Goal: Task Accomplishment & Management: Complete application form

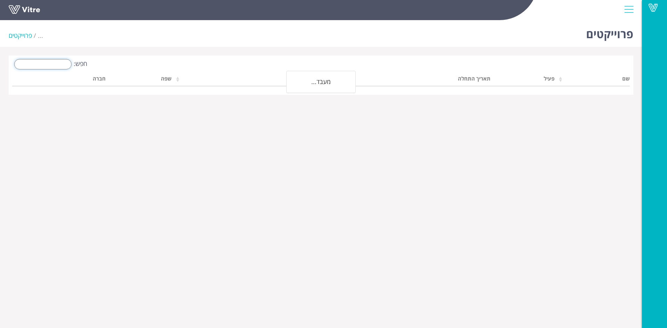
click at [35, 64] on input "חפש:" at bounding box center [42, 64] width 57 height 10
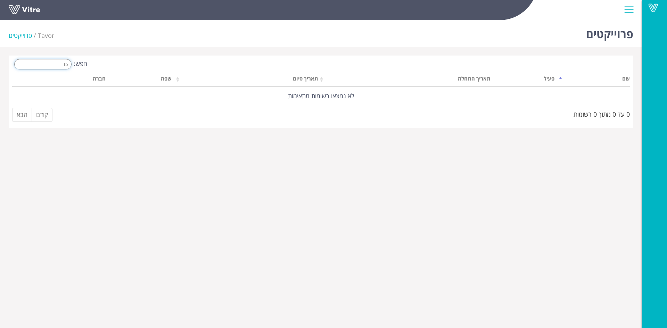
type input "f"
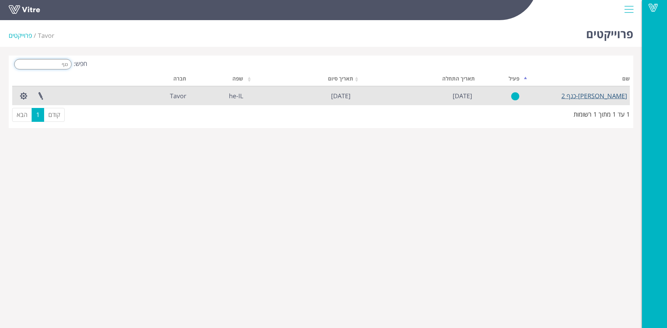
type input "כנף"
click at [620, 95] on link "[PERSON_NAME]-כנף 2" at bounding box center [595, 96] width 66 height 8
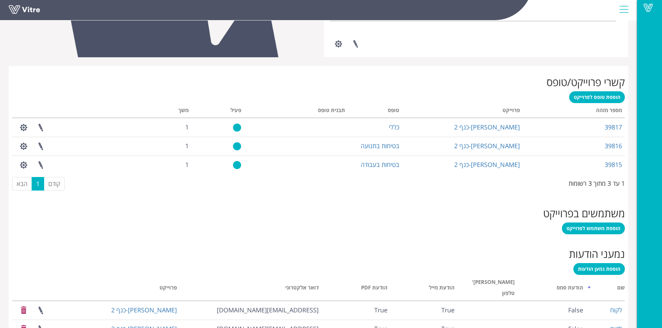
scroll to position [264, 0]
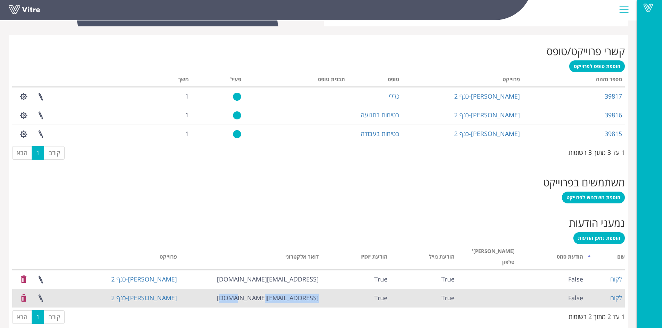
drag, startPoint x: 258, startPoint y: 287, endPoint x: 325, endPoint y: 287, distance: 66.4
click at [325, 289] on tr "לקוח False True True [EMAIL_ADDRESS][DOMAIN_NAME] [PERSON_NAME]-כנף 2" at bounding box center [318, 298] width 613 height 19
copy tr "[EMAIL_ADDRESS][DOMAIN_NAME]"
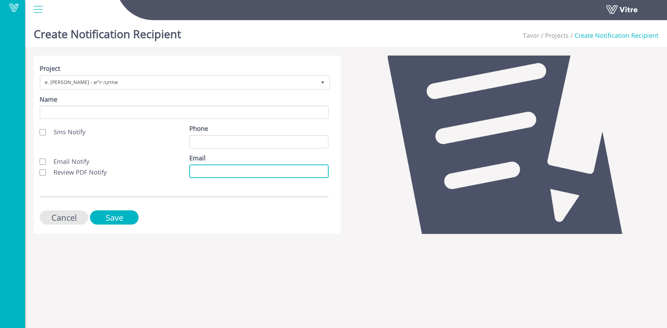
click at [194, 172] on input "Email" at bounding box center [258, 172] width 139 height 14
paste input "[EMAIL_ADDRESS][DOMAIN_NAME]"
type input "[EMAIL_ADDRESS][DOMAIN_NAME]"
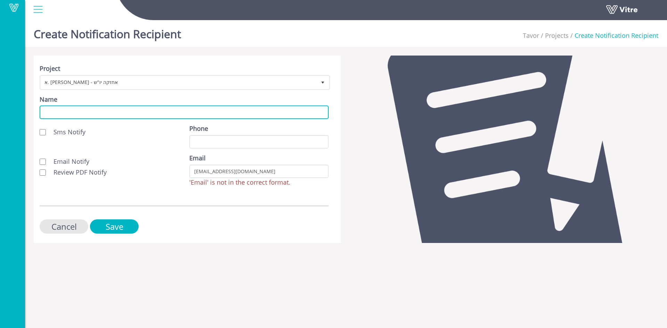
click at [120, 115] on input "Name" at bounding box center [184, 113] width 289 height 14
type input "לקוח"
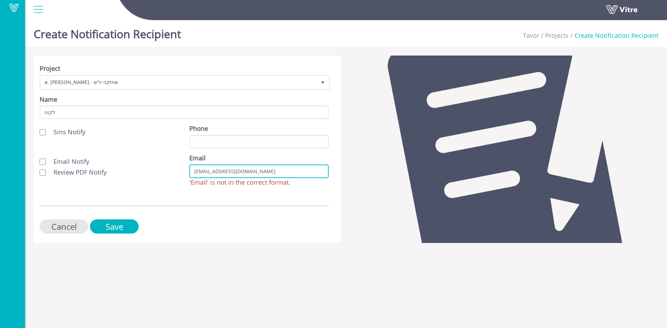
drag, startPoint x: 202, startPoint y: 171, endPoint x: 195, endPoint y: 171, distance: 7.6
click at [195, 171] on input "[EMAIL_ADDRESS][DOMAIN_NAME]" at bounding box center [258, 172] width 139 height 14
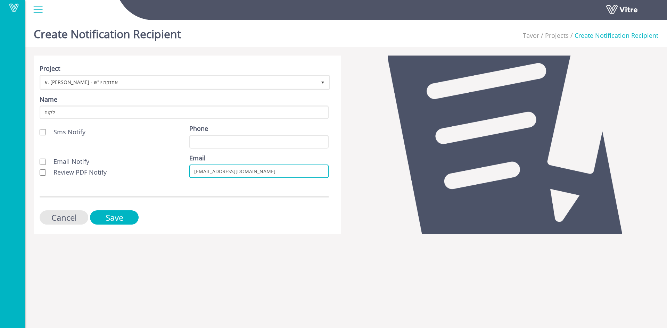
type input "[EMAIL_ADDRESS][DOMAIN_NAME]"
click at [42, 162] on input "Email Notify" at bounding box center [43, 162] width 6 height 6
checkbox input "true"
click at [41, 172] on input "Review PDF Notify" at bounding box center [43, 173] width 6 height 6
checkbox input "true"
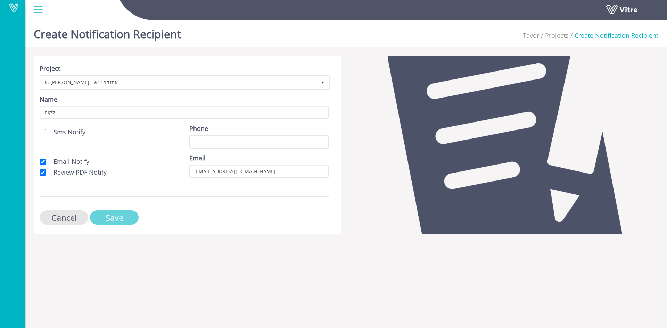
click at [113, 218] on input "Save" at bounding box center [114, 218] width 49 height 14
